Goal: Browse casually: Explore the website without a specific task or goal

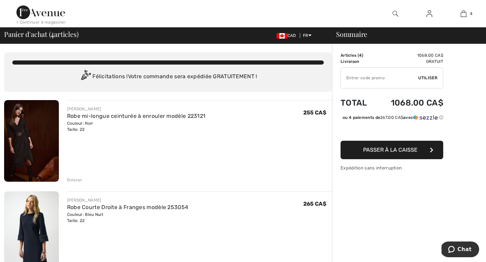
click at [27, 124] on img at bounding box center [31, 141] width 55 height 82
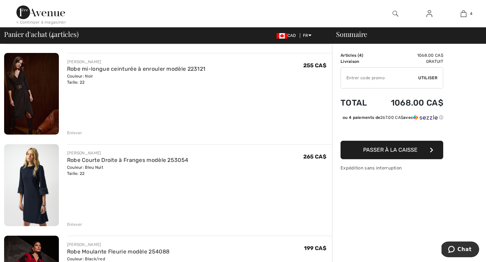
scroll to position [73, 0]
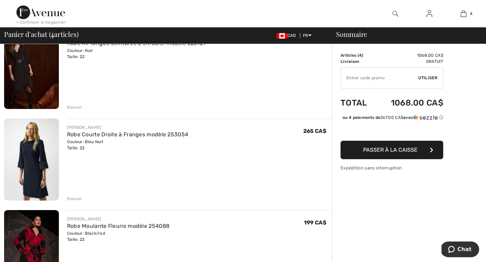
click at [31, 155] on img at bounding box center [31, 160] width 55 height 82
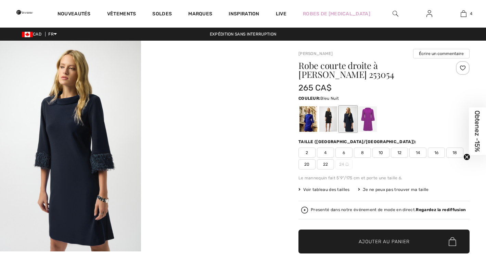
checkbox input "true"
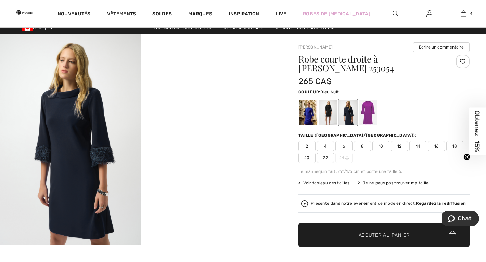
scroll to position [4, 0]
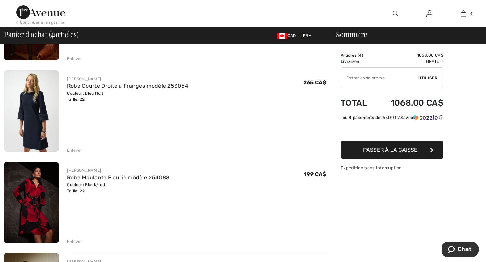
scroll to position [150, 0]
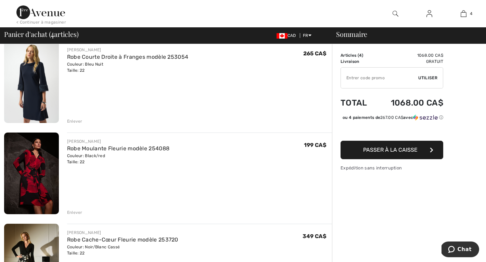
click at [40, 151] on img at bounding box center [31, 174] width 55 height 82
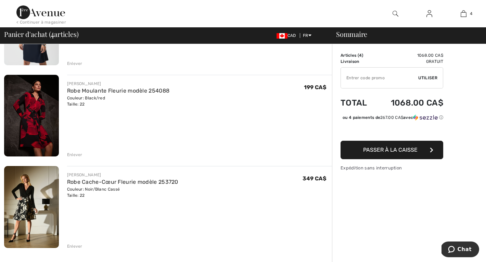
scroll to position [216, 0]
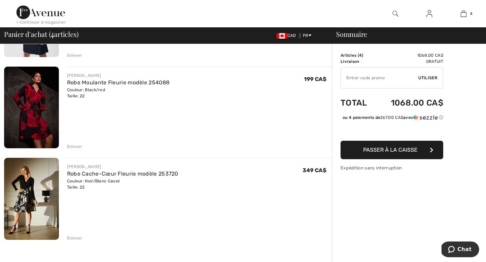
click at [30, 191] on img at bounding box center [31, 199] width 55 height 82
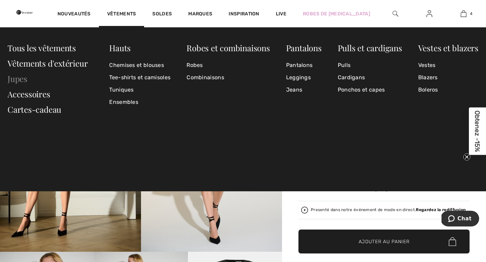
click at [22, 80] on link "Jupes" at bounding box center [18, 78] width 20 height 11
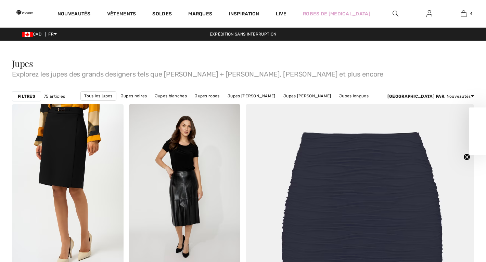
checkbox input "true"
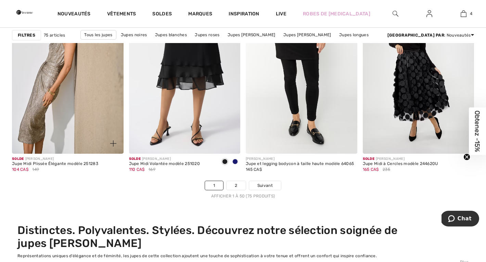
scroll to position [2961, 0]
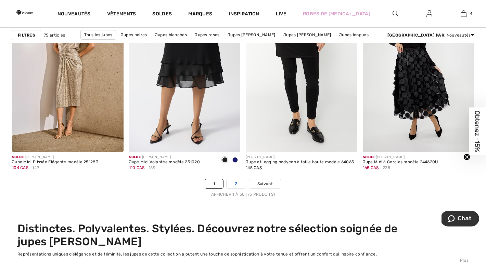
click at [235, 186] on link "2" at bounding box center [235, 184] width 19 height 9
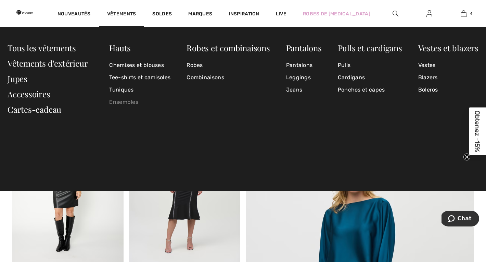
click at [124, 103] on link "Ensembles" at bounding box center [139, 102] width 61 height 12
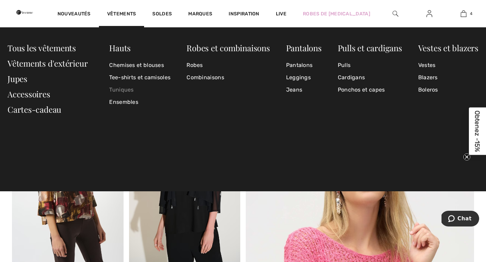
click at [119, 90] on link "Tuniques" at bounding box center [139, 90] width 61 height 12
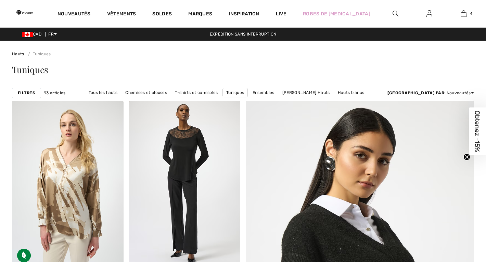
checkbox input "true"
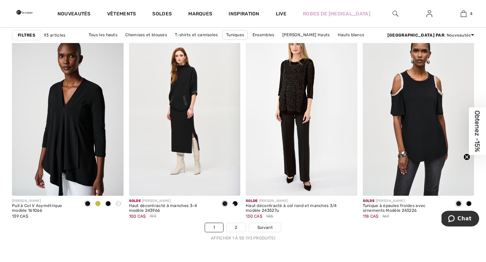
scroll to position [2914, 0]
click at [234, 225] on link "2" at bounding box center [235, 227] width 19 height 9
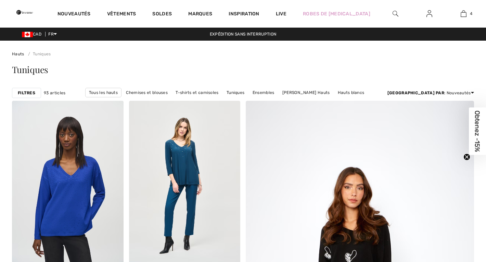
checkbox input "true"
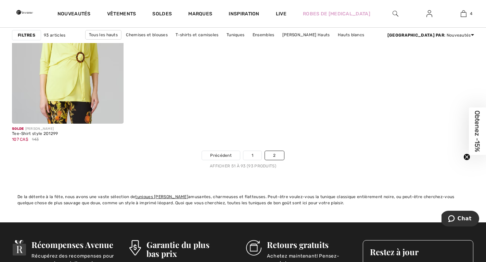
scroll to position [2787, 0]
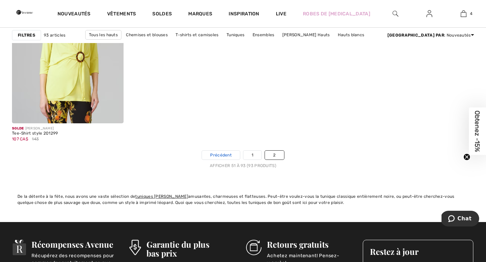
click at [221, 154] on span "Précédent" at bounding box center [221, 155] width 22 height 6
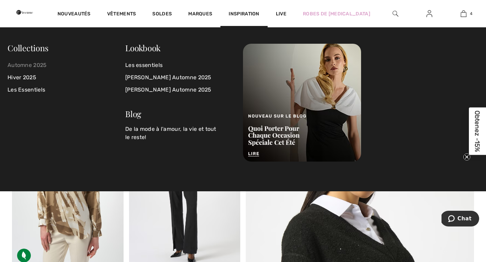
click at [27, 64] on link "Automne 2025" at bounding box center [67, 65] width 118 height 12
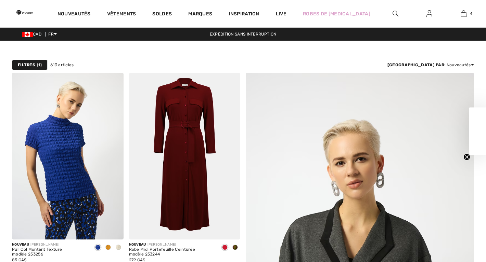
checkbox input "true"
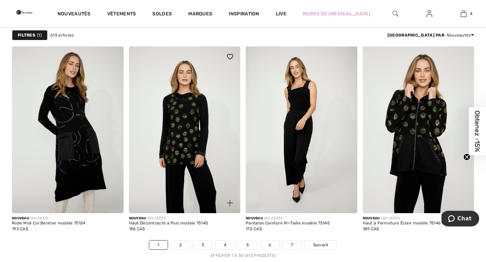
scroll to position [2871, 0]
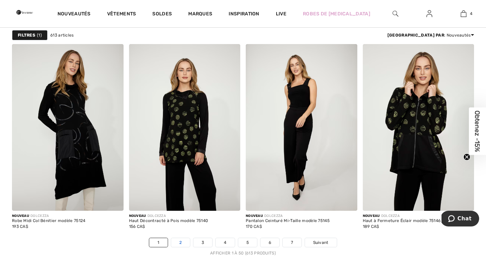
click at [183, 241] on link "2" at bounding box center [180, 242] width 19 height 9
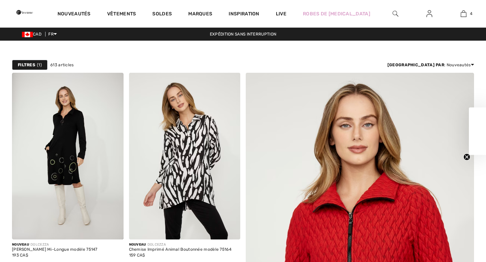
checkbox input "true"
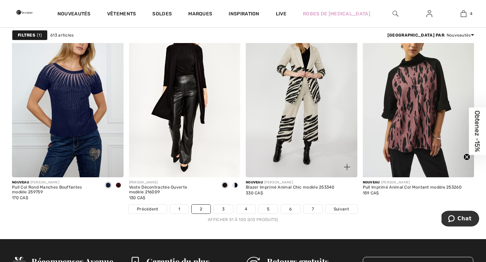
scroll to position [2906, 0]
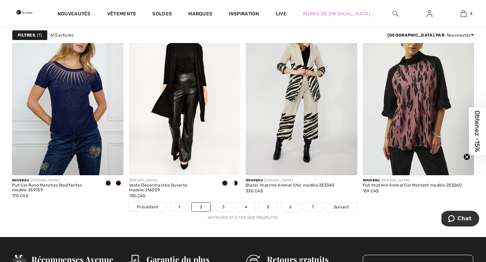
click at [221, 204] on link "3" at bounding box center [223, 207] width 19 height 9
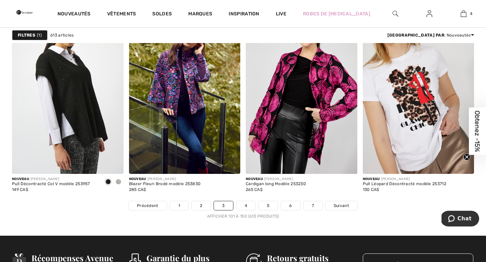
scroll to position [2908, 0]
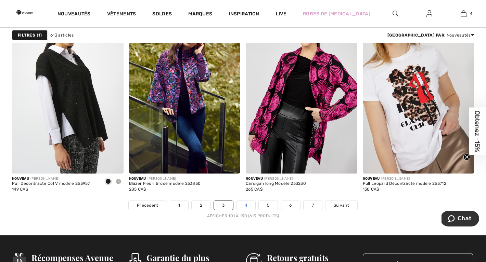
click at [245, 205] on link "4" at bounding box center [245, 205] width 19 height 9
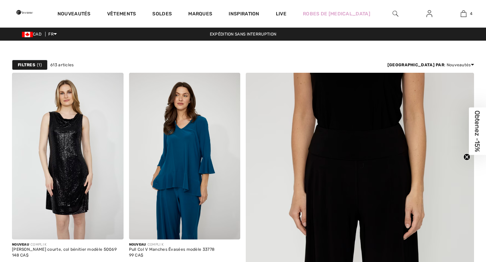
checkbox input "true"
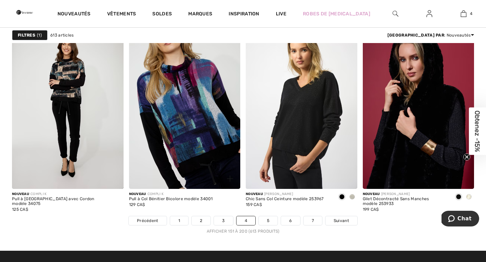
scroll to position [2893, 0]
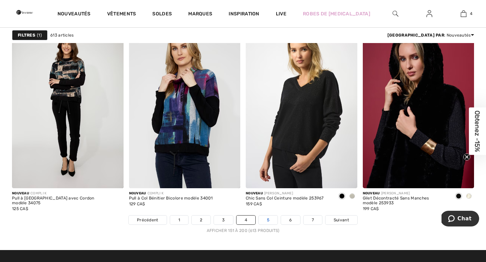
click at [269, 220] on link "5" at bounding box center [267, 220] width 19 height 9
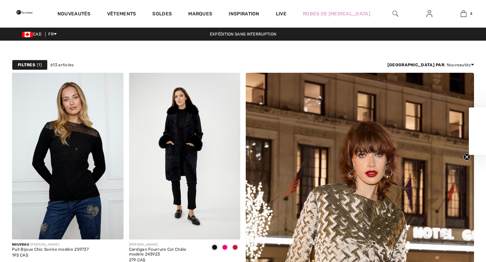
checkbox input "true"
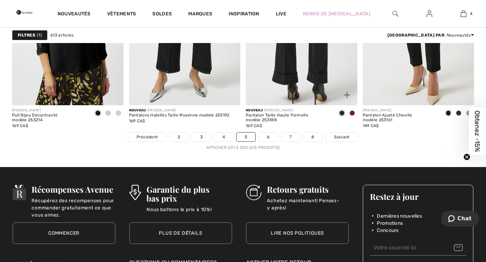
scroll to position [2978, 0]
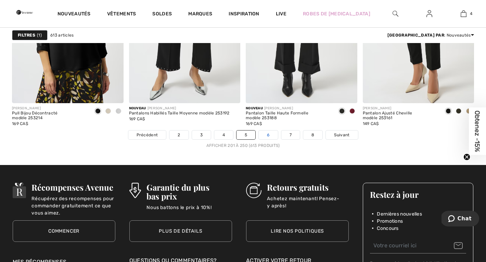
click at [268, 137] on link "6" at bounding box center [267, 135] width 19 height 9
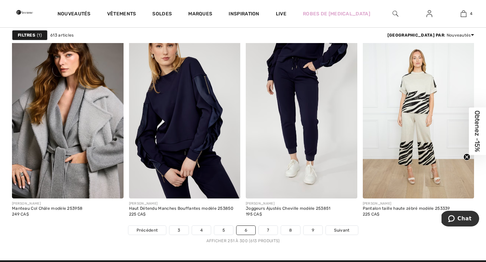
scroll to position [2883, 0]
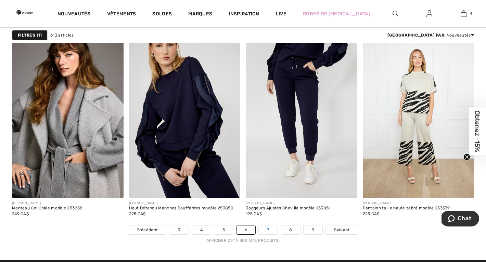
click at [270, 230] on link "7" at bounding box center [267, 230] width 18 height 9
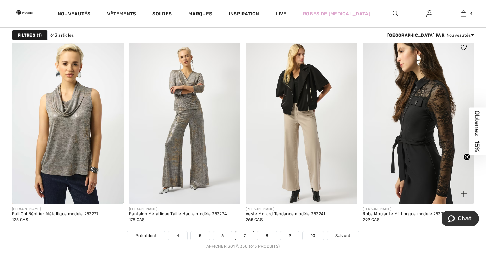
scroll to position [2878, 0]
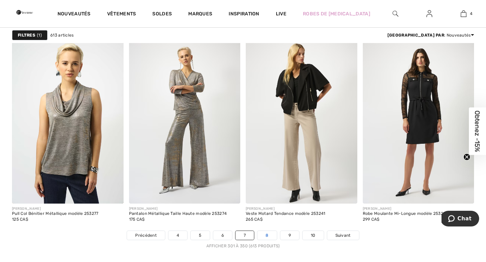
click at [267, 236] on link "8" at bounding box center [266, 235] width 19 height 9
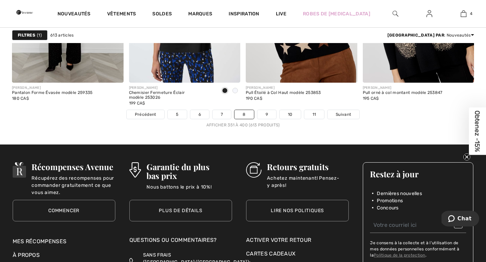
scroll to position [2999, 0]
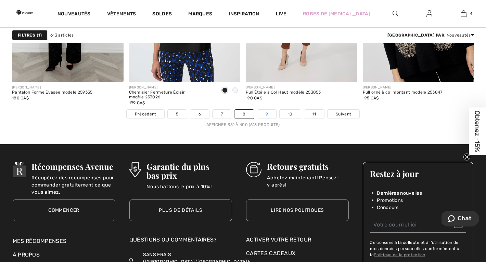
click at [267, 110] on link "9" at bounding box center [266, 114] width 19 height 9
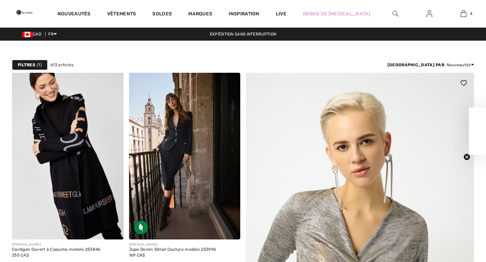
checkbox input "true"
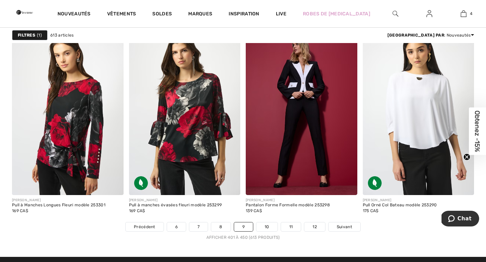
scroll to position [2887, 0]
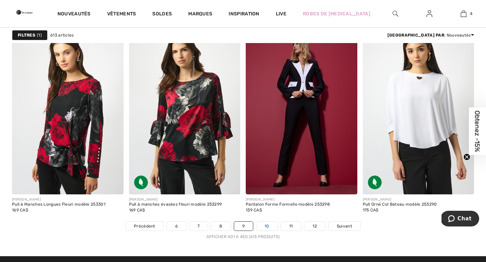
click at [268, 226] on link "10" at bounding box center [266, 226] width 21 height 9
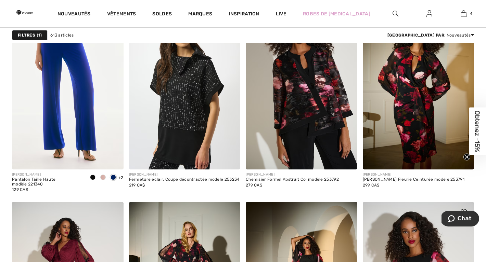
scroll to position [460, 0]
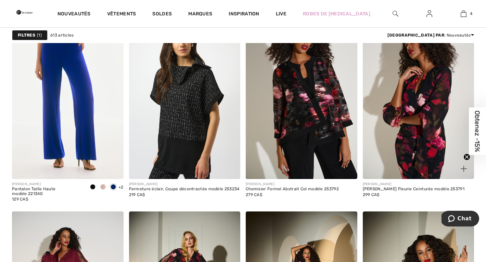
click at [418, 109] on img at bounding box center [417, 95] width 111 height 167
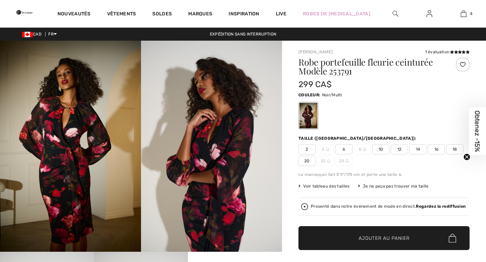
checkbox input "true"
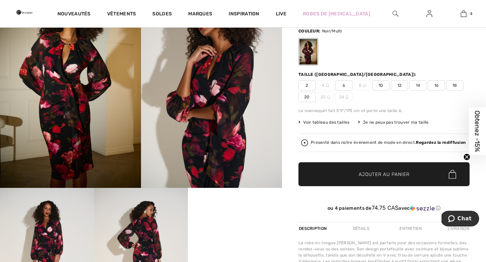
scroll to position [64, 0]
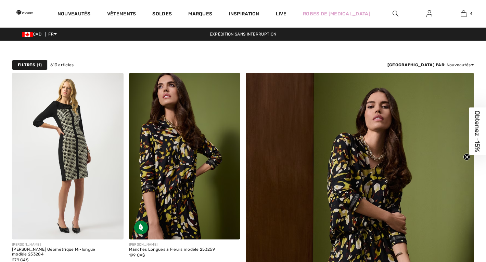
checkbox input "true"
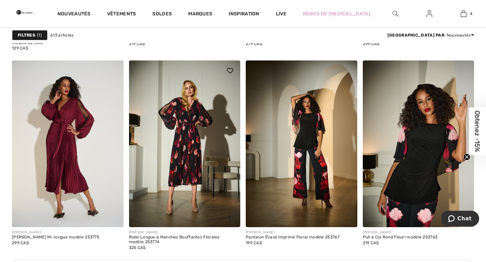
scroll to position [612, 0]
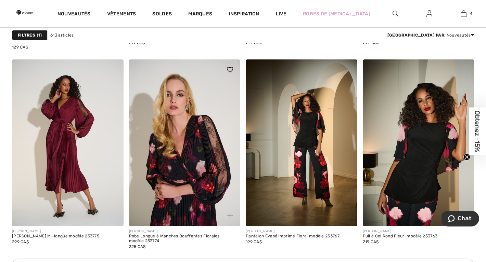
click at [209, 154] on img at bounding box center [184, 142] width 111 height 167
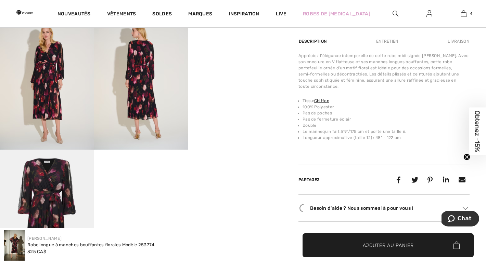
scroll to position [245, 0]
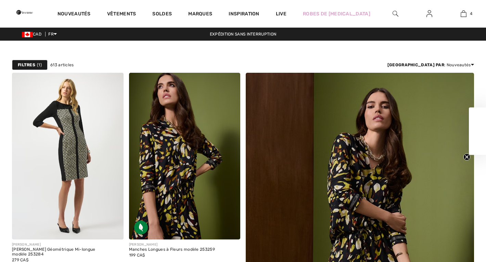
checkbox input "true"
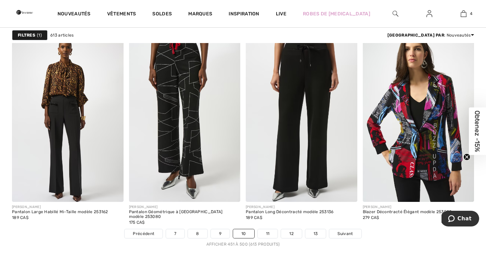
scroll to position [2882, 0]
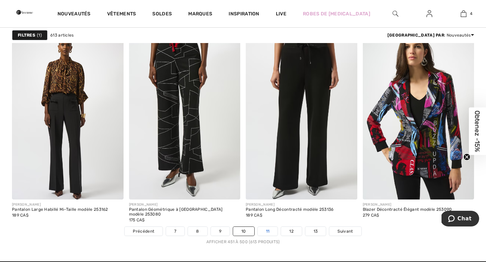
click at [266, 230] on link "11" at bounding box center [267, 231] width 20 height 9
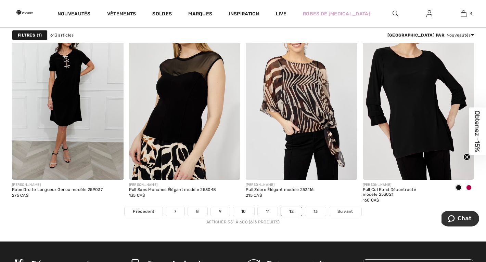
scroll to position [2903, 0]
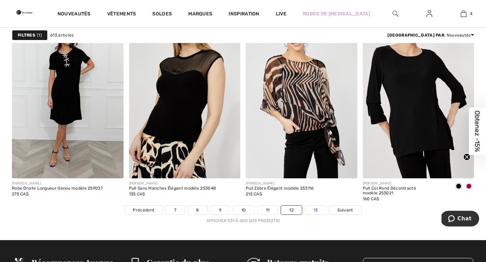
click at [320, 209] on link "13" at bounding box center [315, 210] width 21 height 9
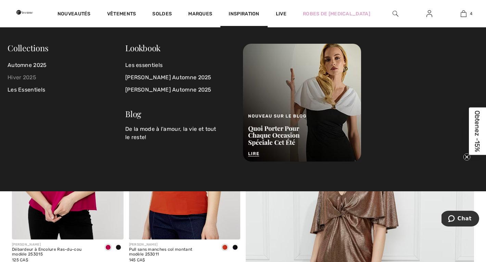
click at [29, 75] on link "Hiver 2025" at bounding box center [67, 77] width 118 height 12
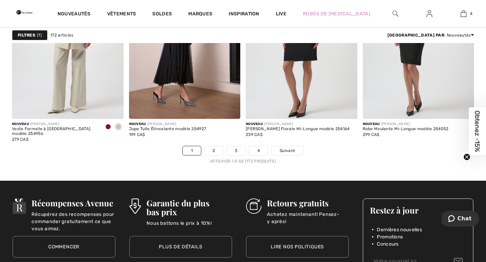
scroll to position [2965, 0]
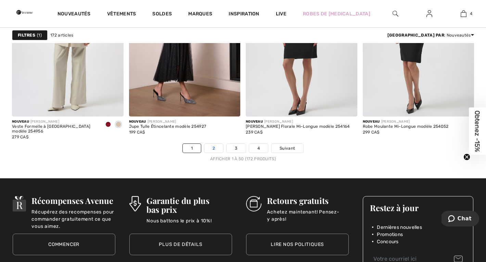
click at [209, 146] on link "2" at bounding box center [213, 148] width 19 height 9
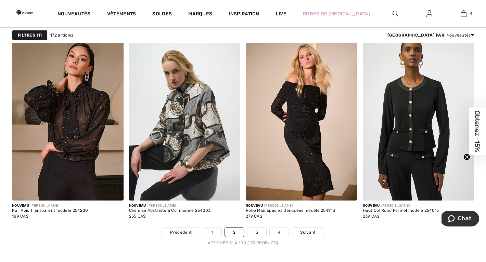
scroll to position [2881, 0]
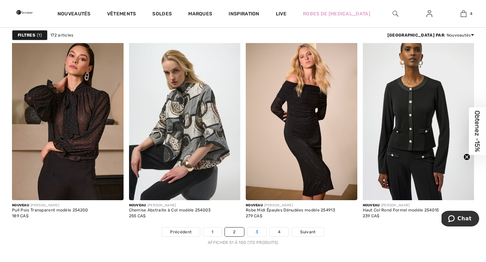
click at [254, 231] on link "3" at bounding box center [256, 232] width 19 height 9
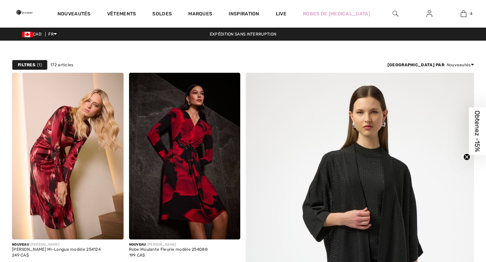
checkbox input "true"
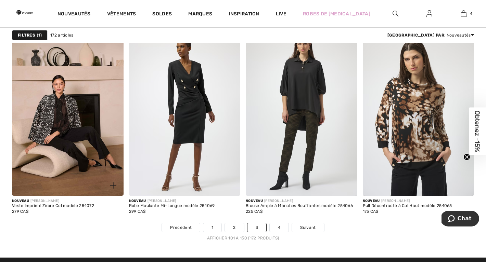
scroll to position [2888, 0]
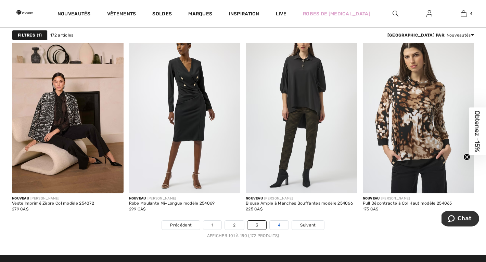
click at [277, 225] on link "4" at bounding box center [278, 225] width 19 height 9
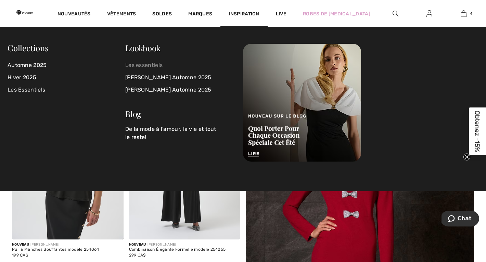
click at [151, 63] on link "Les essentiels" at bounding box center [179, 65] width 109 height 12
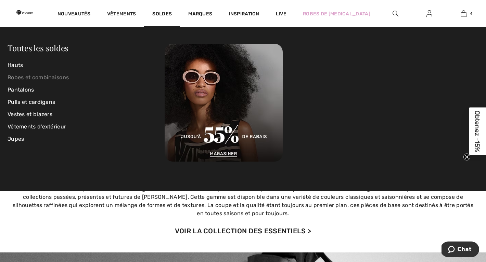
click at [23, 76] on link "Robes et combinaisons" at bounding box center [86, 77] width 157 height 12
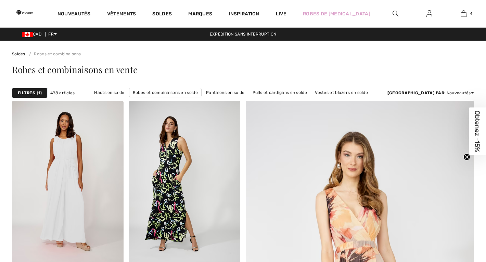
checkbox input "true"
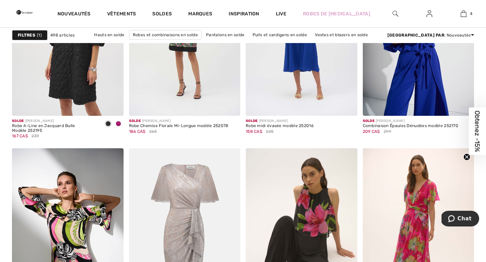
scroll to position [2795, 0]
